Goal: Information Seeking & Learning: Check status

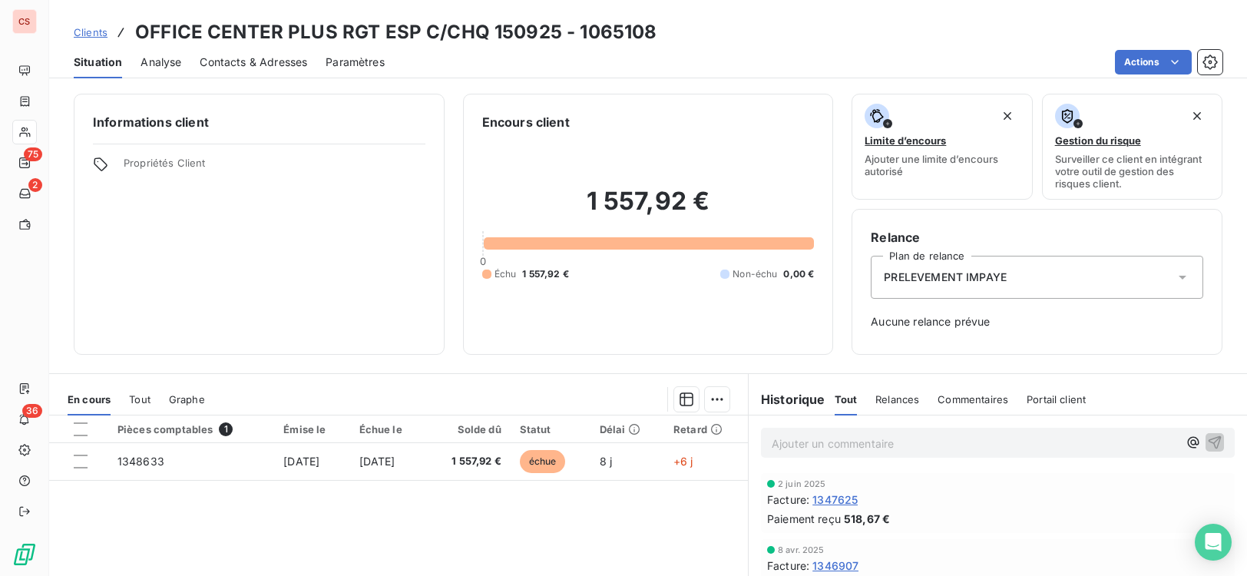
click at [479, 536] on div "Pièces comptables 1 Émise le Échue le Solde dû Statut Délai Retard 1348633 [DAT…" at bounding box center [398, 563] width 699 height 296
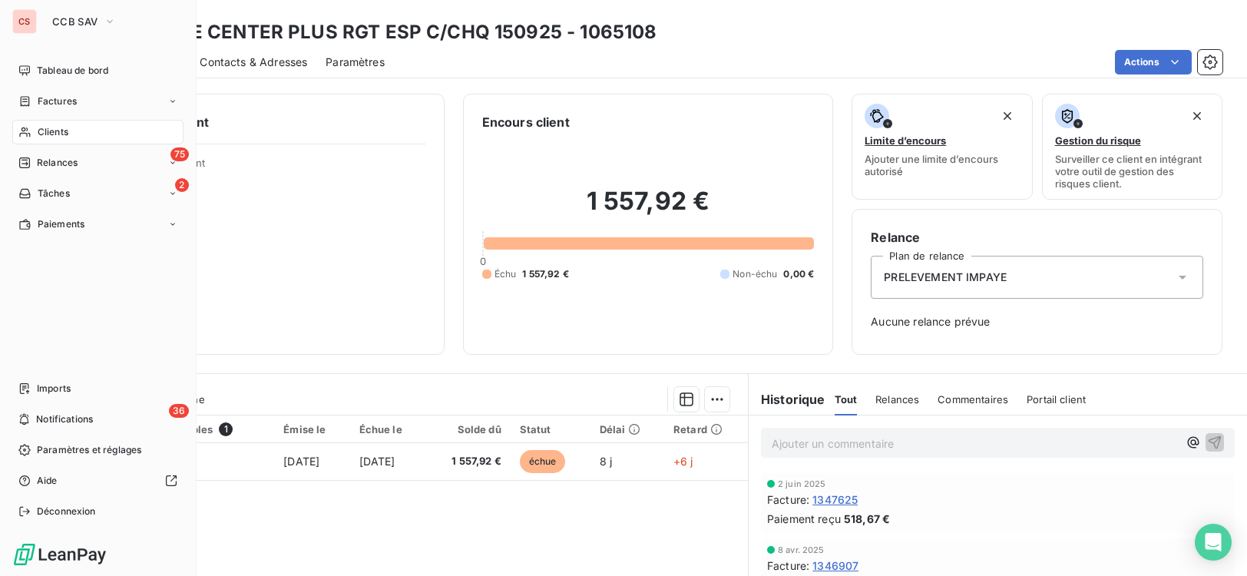
click at [40, 136] on span "Clients" at bounding box center [53, 132] width 31 height 14
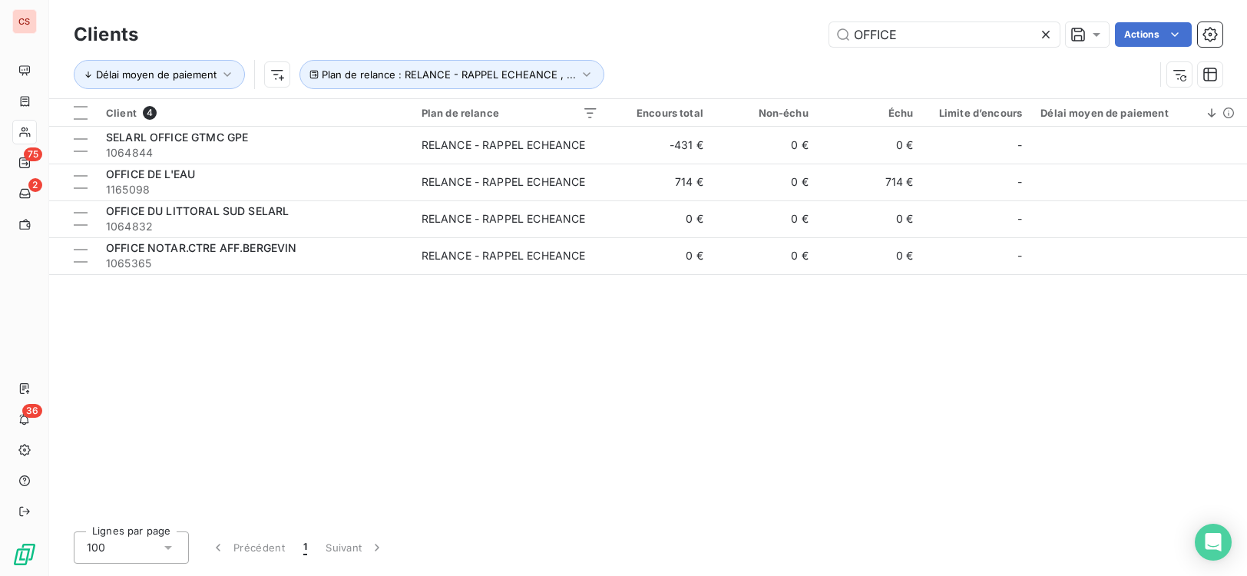
drag, startPoint x: 693, startPoint y: 33, endPoint x: 243, endPoint y: 31, distance: 450.7
click at [392, 31] on div "OFFICE Actions" at bounding box center [690, 34] width 1066 height 25
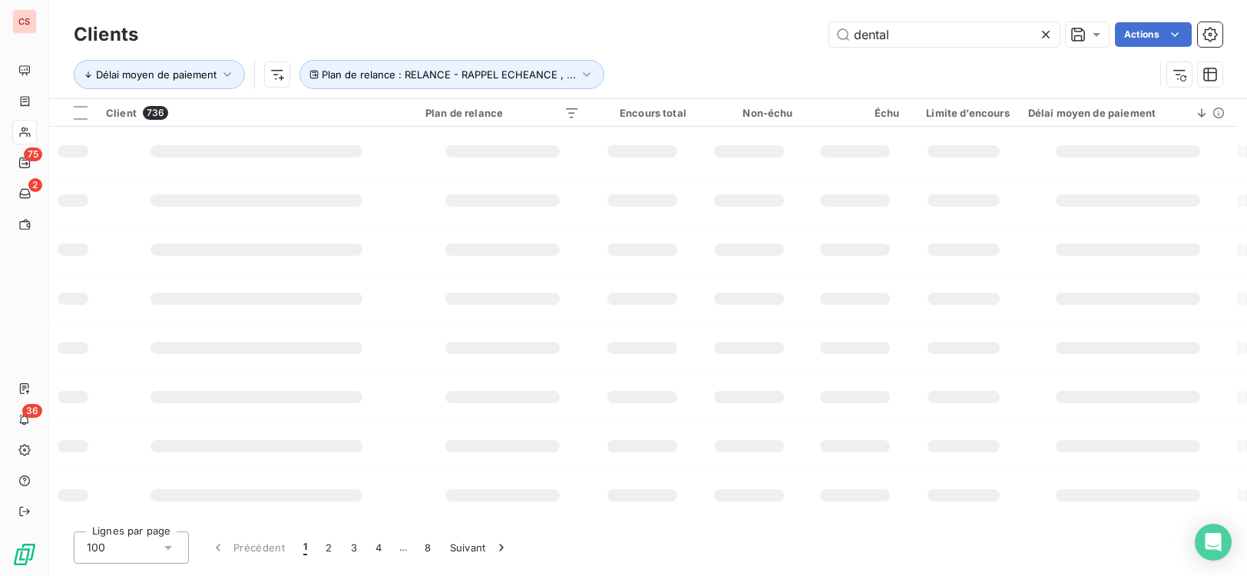
type input "dental"
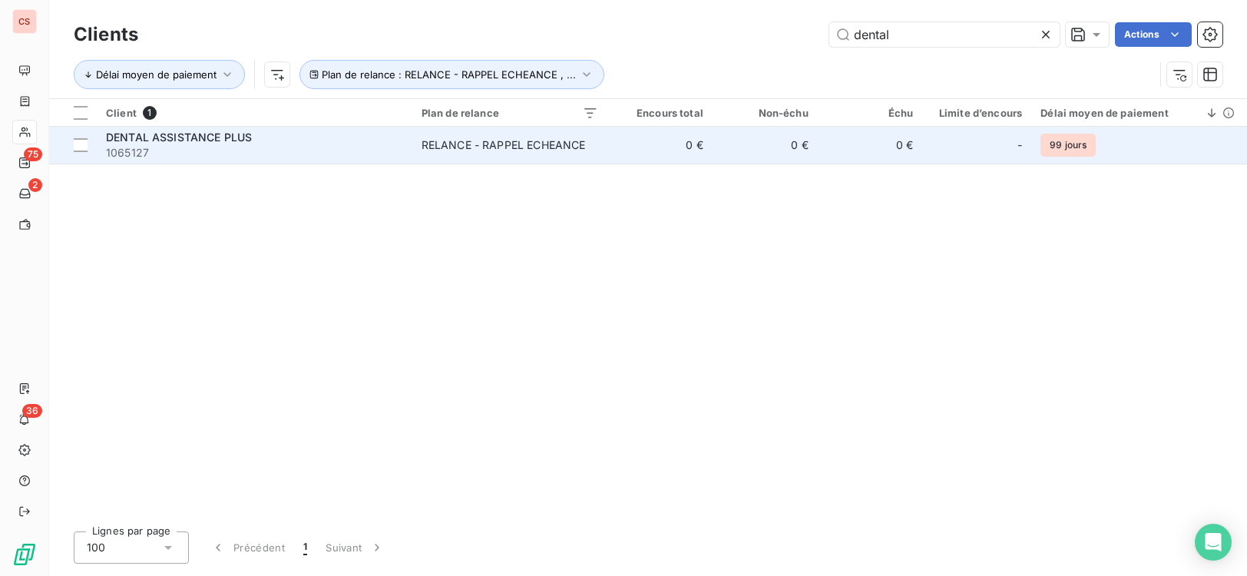
click at [507, 151] on div "RELANCE - RAPPEL ECHEANCE" at bounding box center [504, 144] width 164 height 15
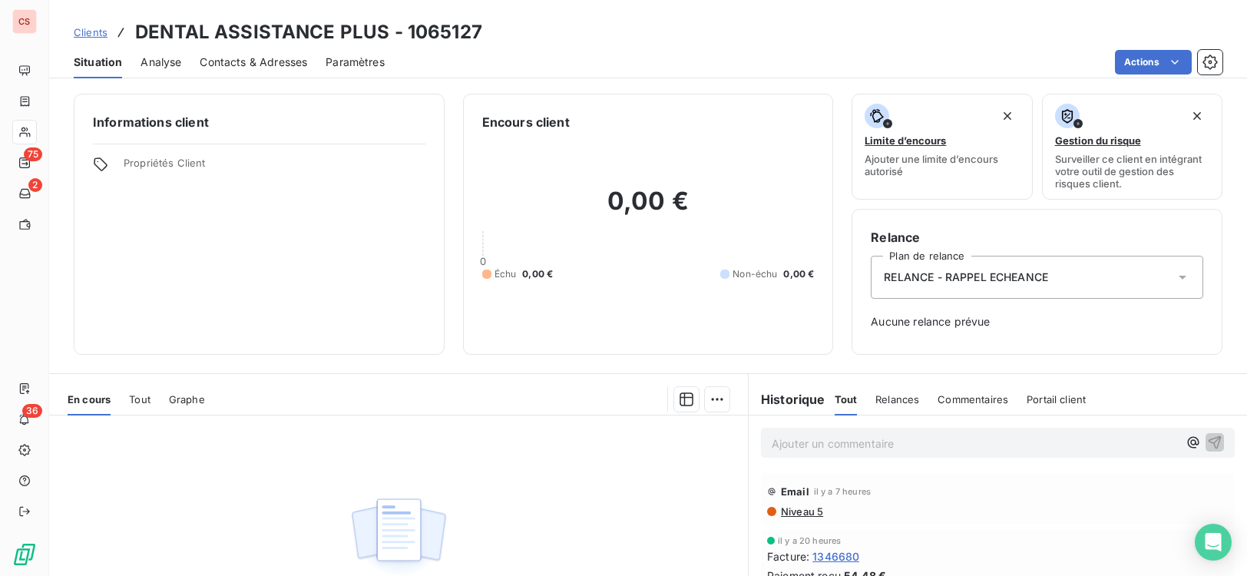
scroll to position [181, 0]
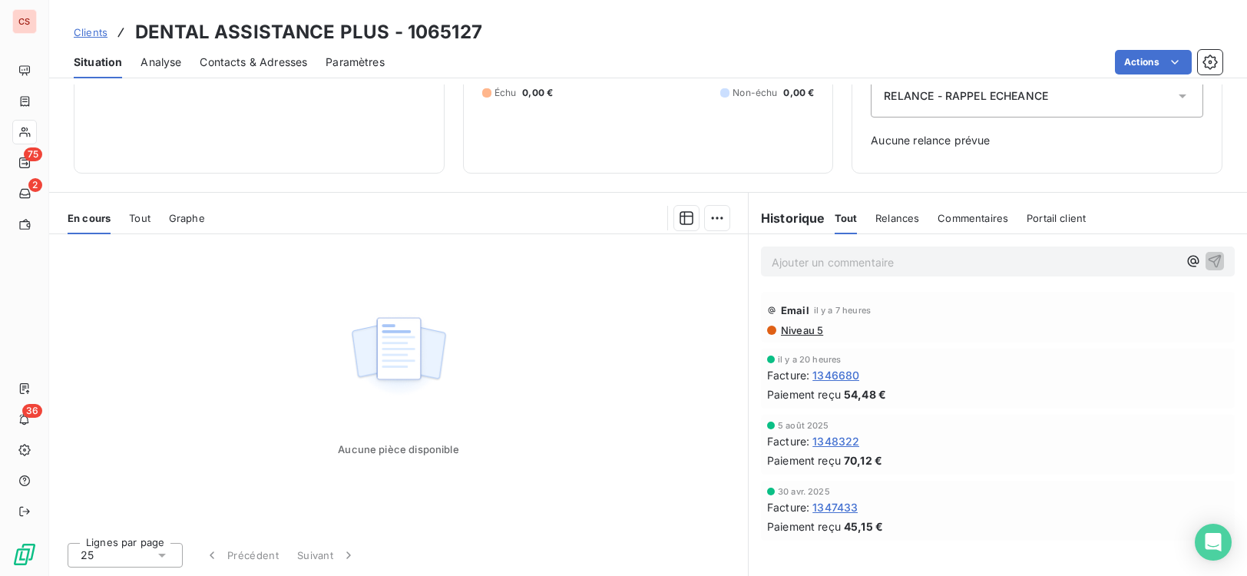
click at [805, 263] on p "Ajouter un commentaire ﻿" at bounding box center [975, 262] width 406 height 19
click at [772, 263] on span "CONTRAT MGC RESILIE" at bounding box center [834, 260] width 124 height 13
click at [962, 254] on p "[DATE] : CONTRAT MGC RESILIE" at bounding box center [975, 262] width 406 height 18
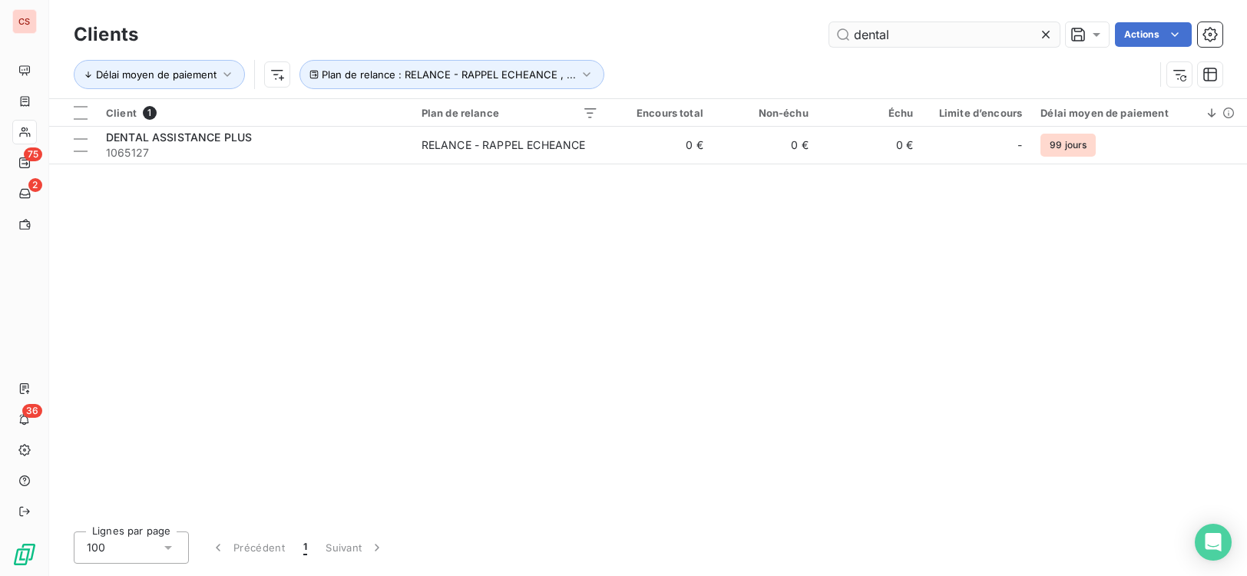
click at [1043, 37] on icon at bounding box center [1045, 34] width 15 height 15
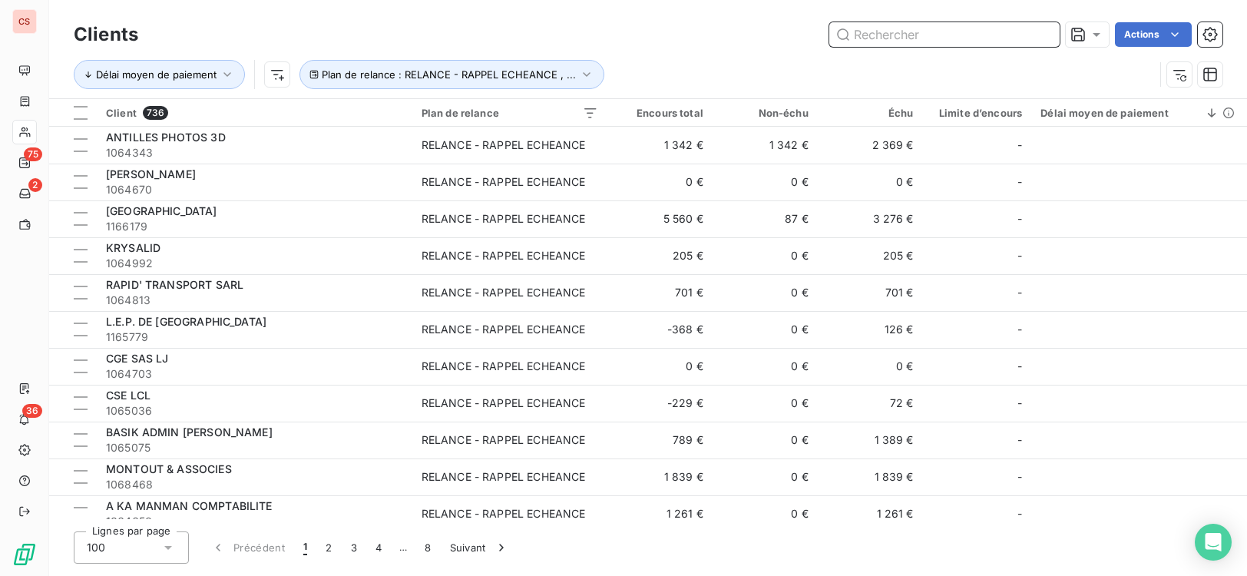
click at [867, 35] on input "text" at bounding box center [944, 34] width 230 height 25
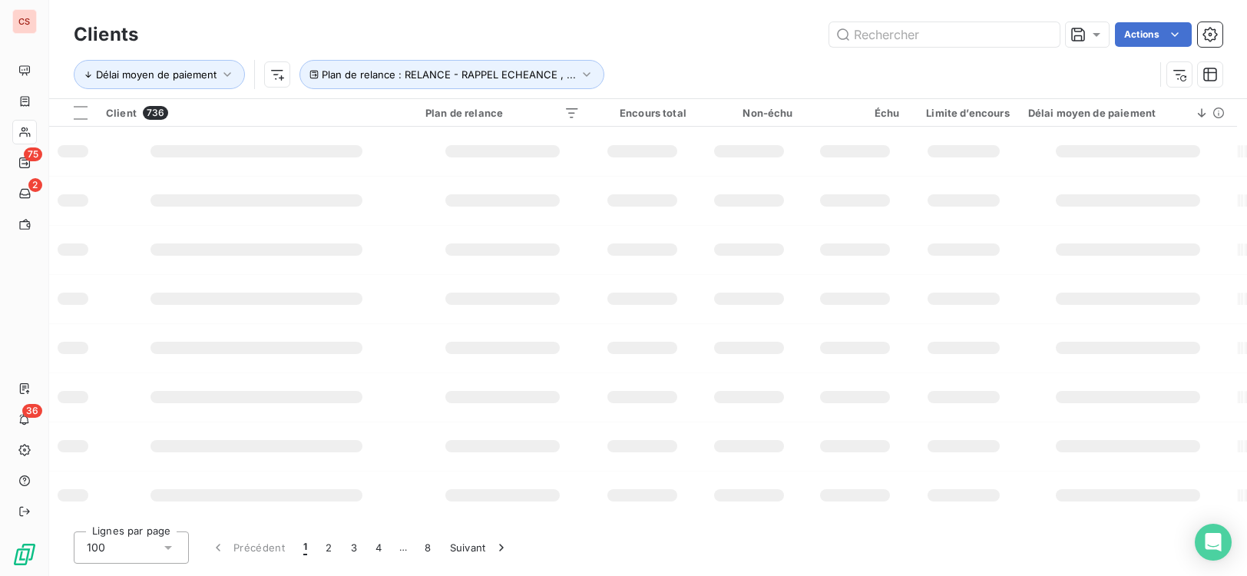
click at [1004, 539] on div "Lignes par page 100 Précédent 1 2 3 4 … 8 Suivant" at bounding box center [648, 547] width 1149 height 32
